Goal: Task Accomplishment & Management: Manage account settings

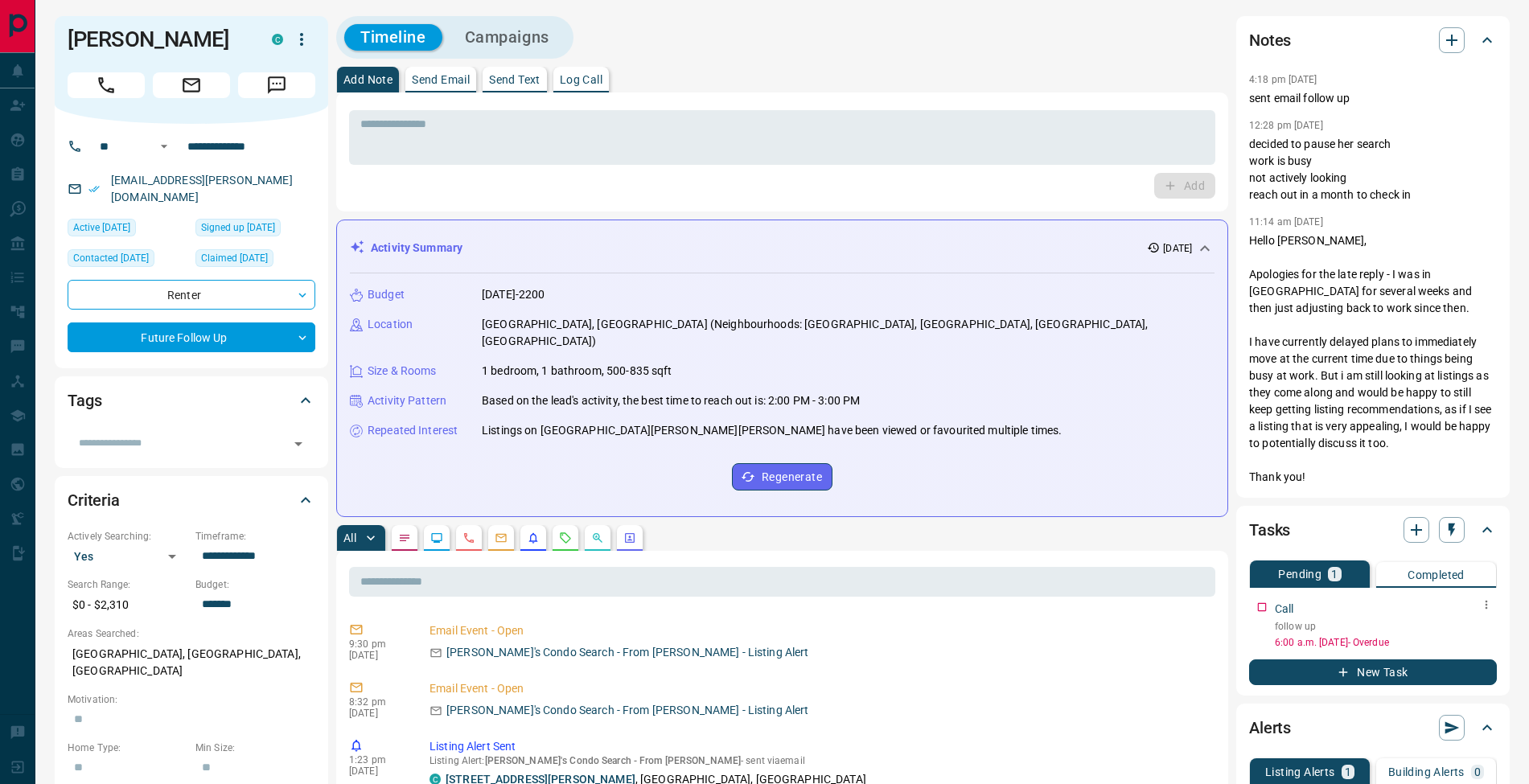
click at [1493, 603] on icon "button" at bounding box center [1487, 605] width 13 height 13
click at [1483, 626] on li "Edit" at bounding box center [1461, 635] width 71 height 24
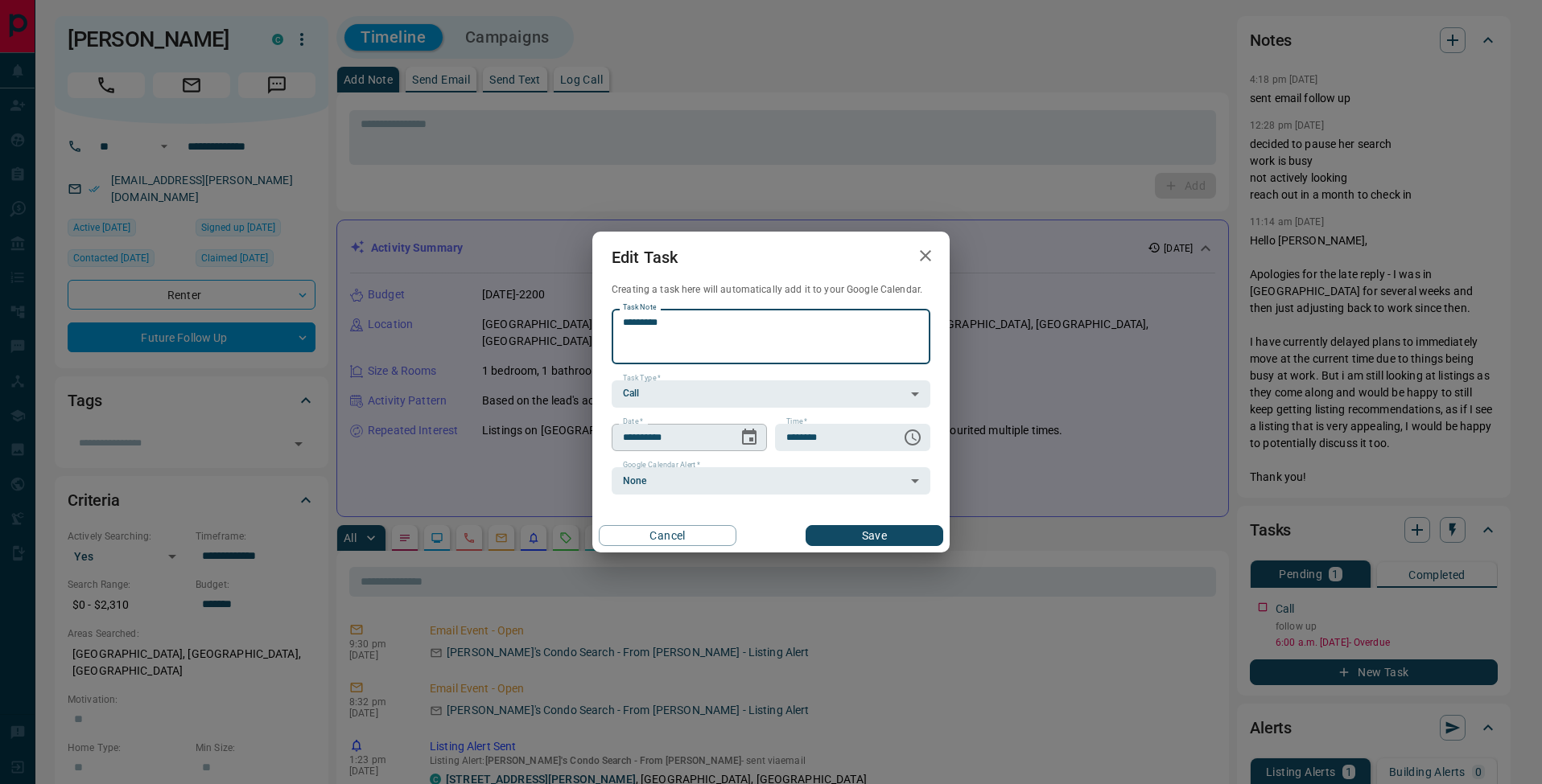
click at [754, 437] on icon "Choose date, selected date is Aug 7, 2025" at bounding box center [749, 438] width 20 height 20
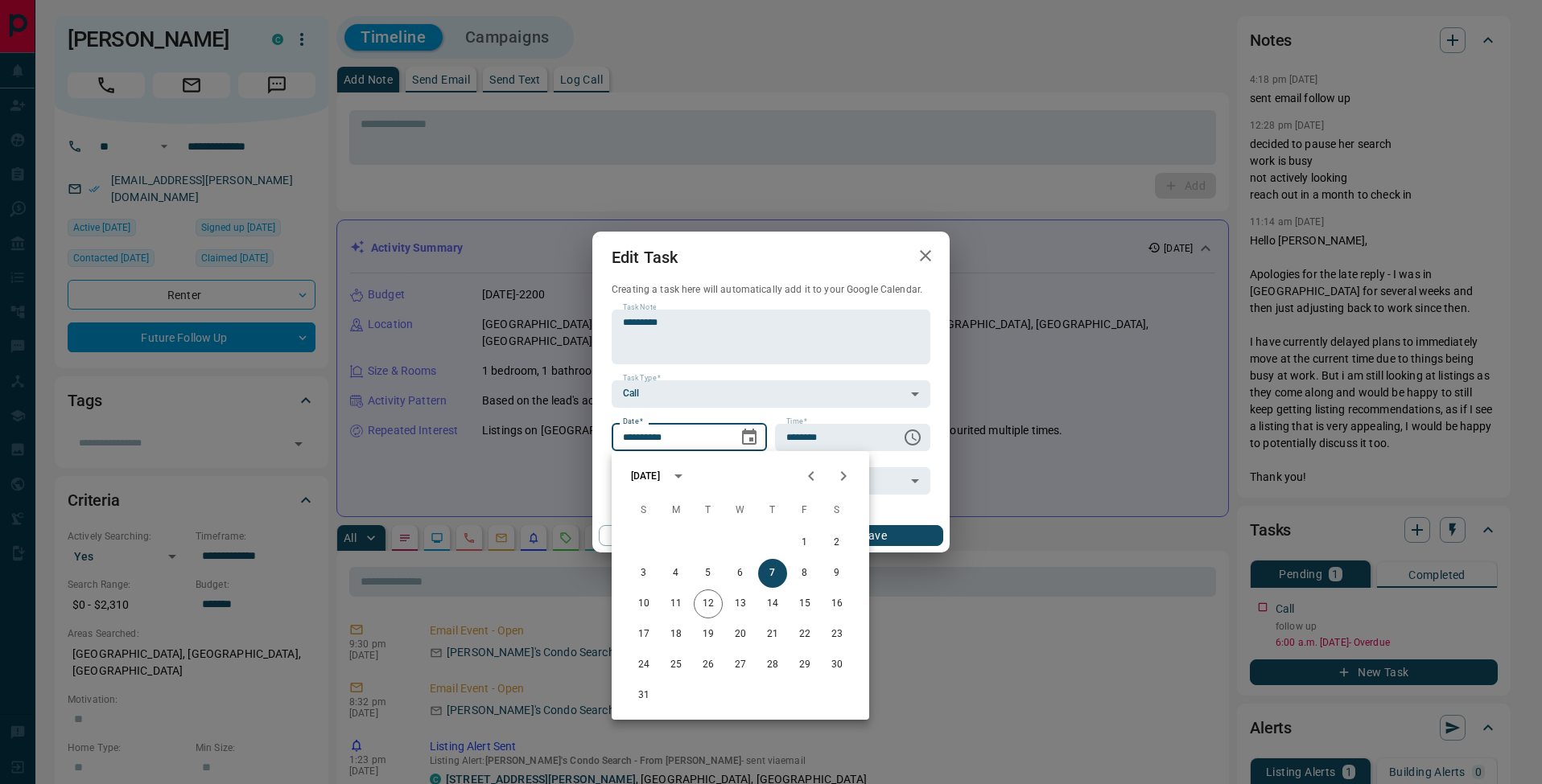
click at [850, 474] on icon "Next month" at bounding box center [843, 476] width 20 height 20
click at [778, 574] on button "11" at bounding box center [772, 573] width 29 height 29
type input "**********"
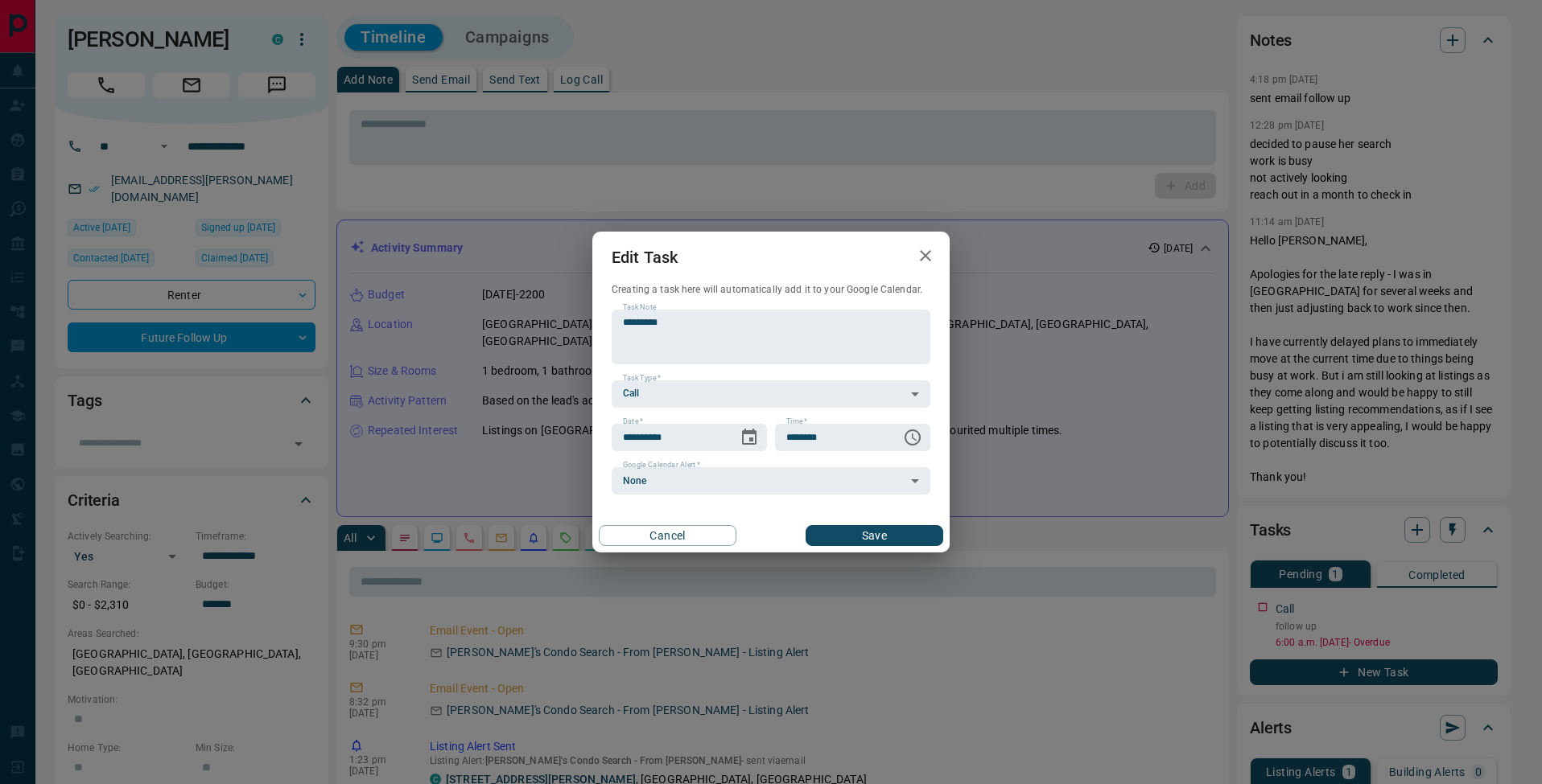
click at [916, 532] on button "Save" at bounding box center [875, 536] width 138 height 21
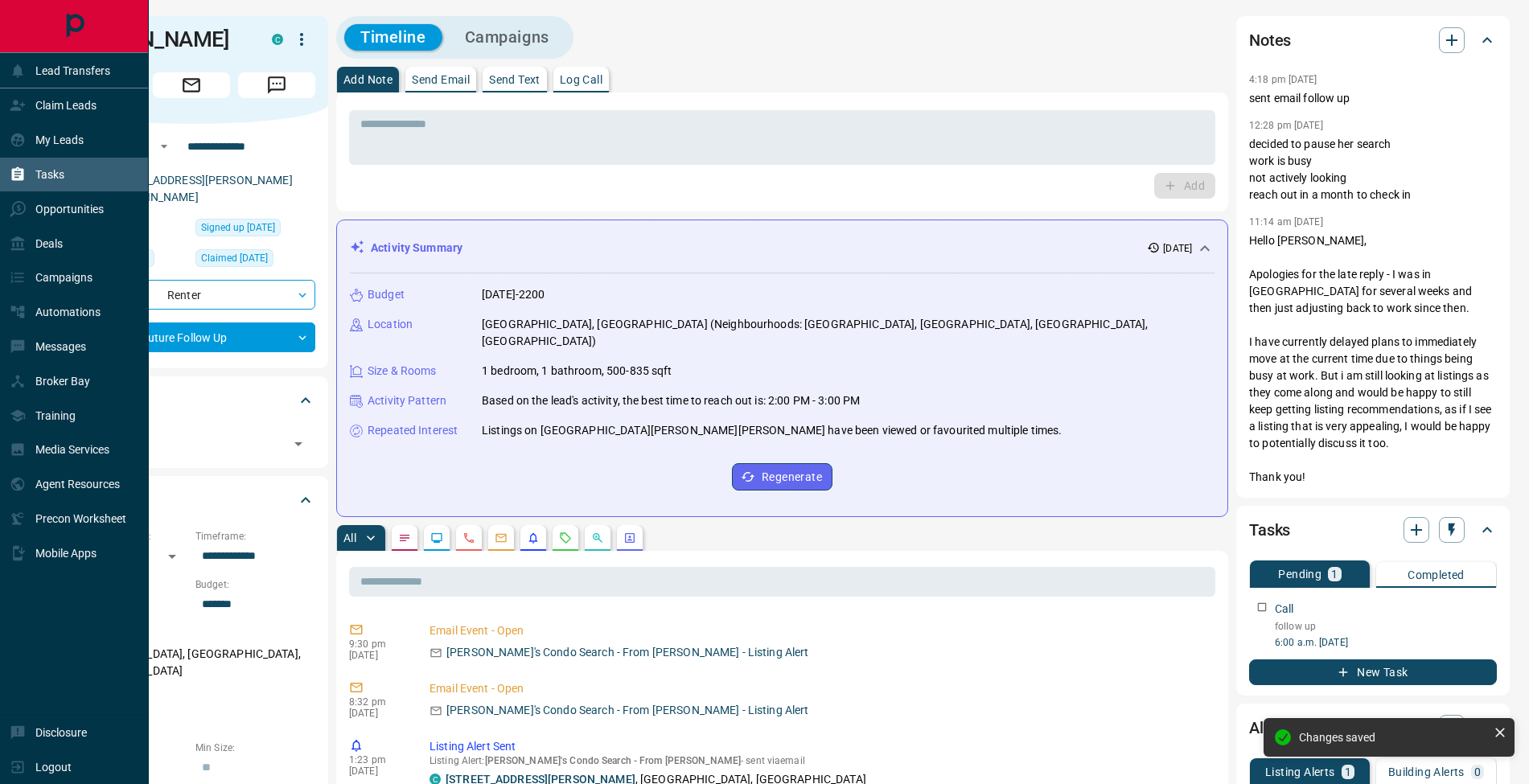
click at [15, 175] on icon at bounding box center [17, 174] width 16 height 16
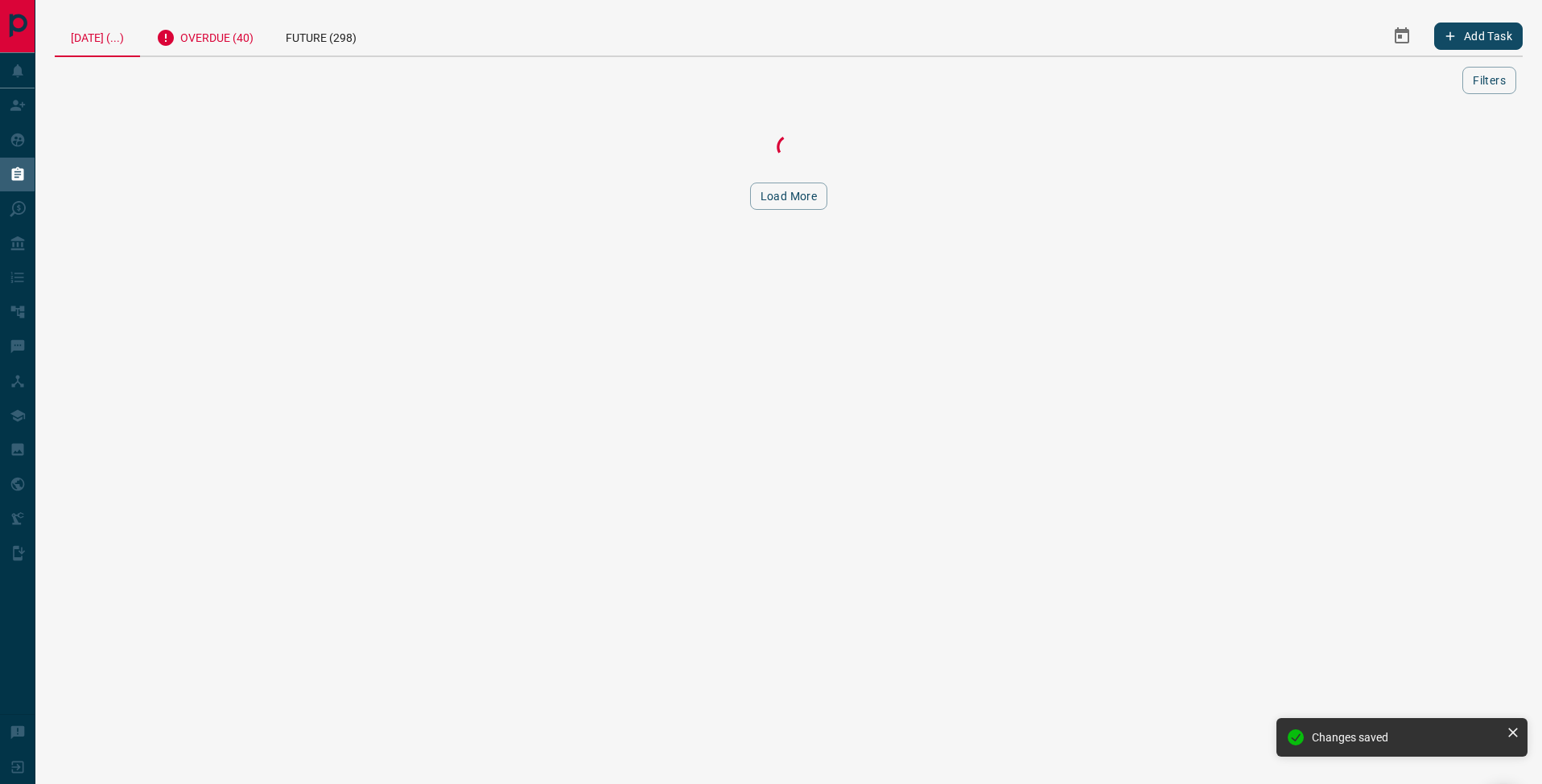
drag, startPoint x: 206, startPoint y: 46, endPoint x: 207, endPoint y: 56, distance: 10.0
click at [206, 46] on div "Overdue (40)" at bounding box center [204, 35] width 129 height 39
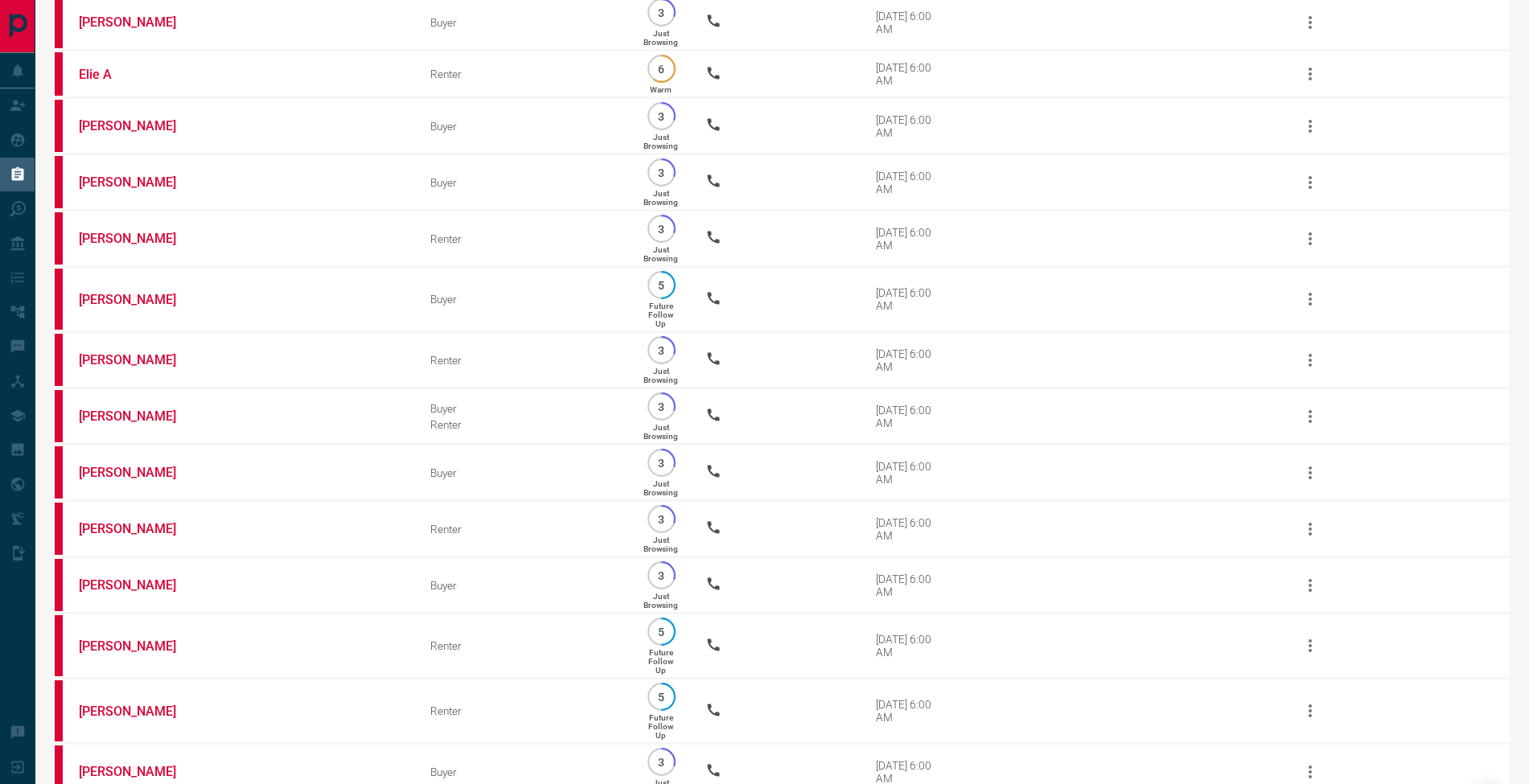
scroll to position [72, 0]
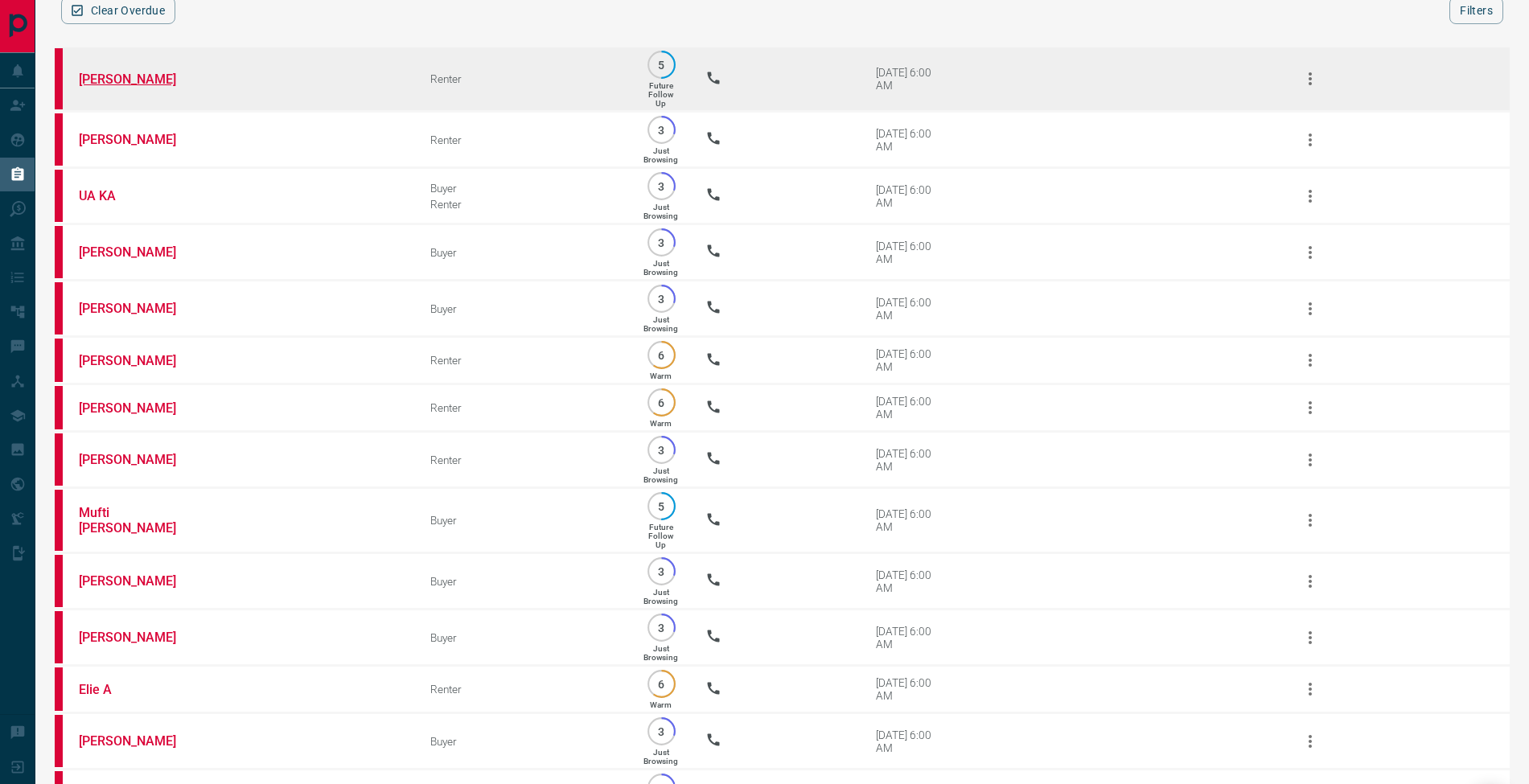
click at [159, 81] on link "[PERSON_NAME]" at bounding box center [139, 79] width 121 height 15
